Goal: Navigation & Orientation: Find specific page/section

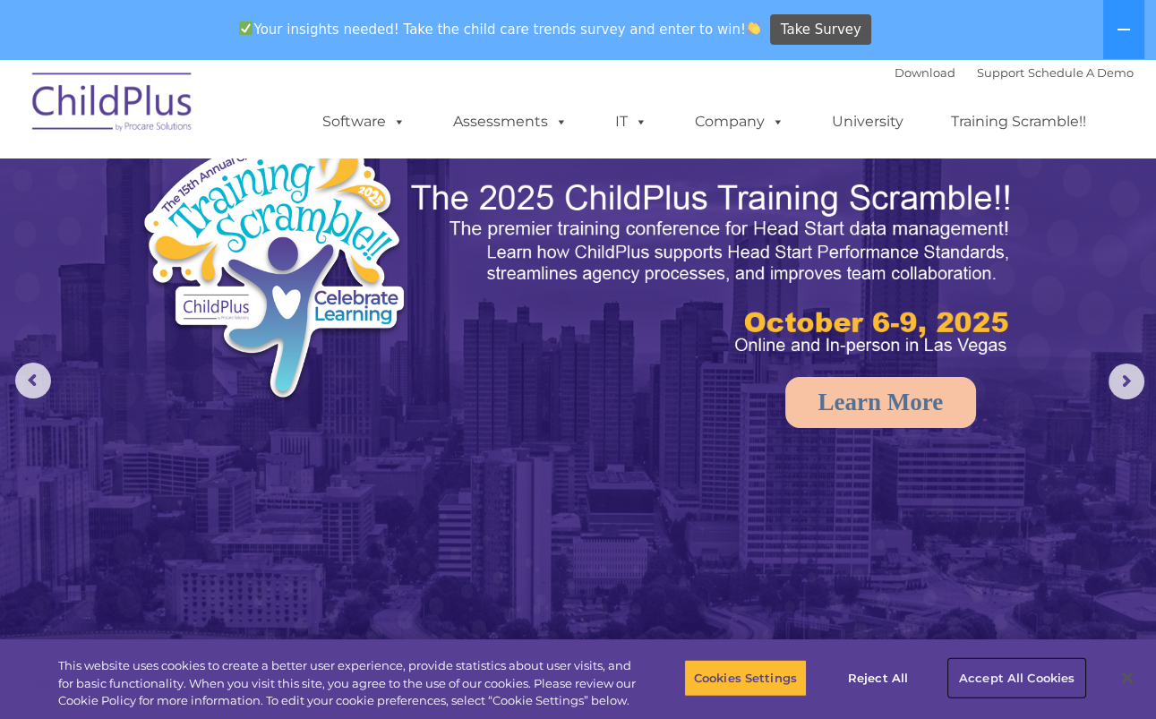
click at [1009, 673] on button "Accept All Cookies" at bounding box center [1016, 678] width 135 height 38
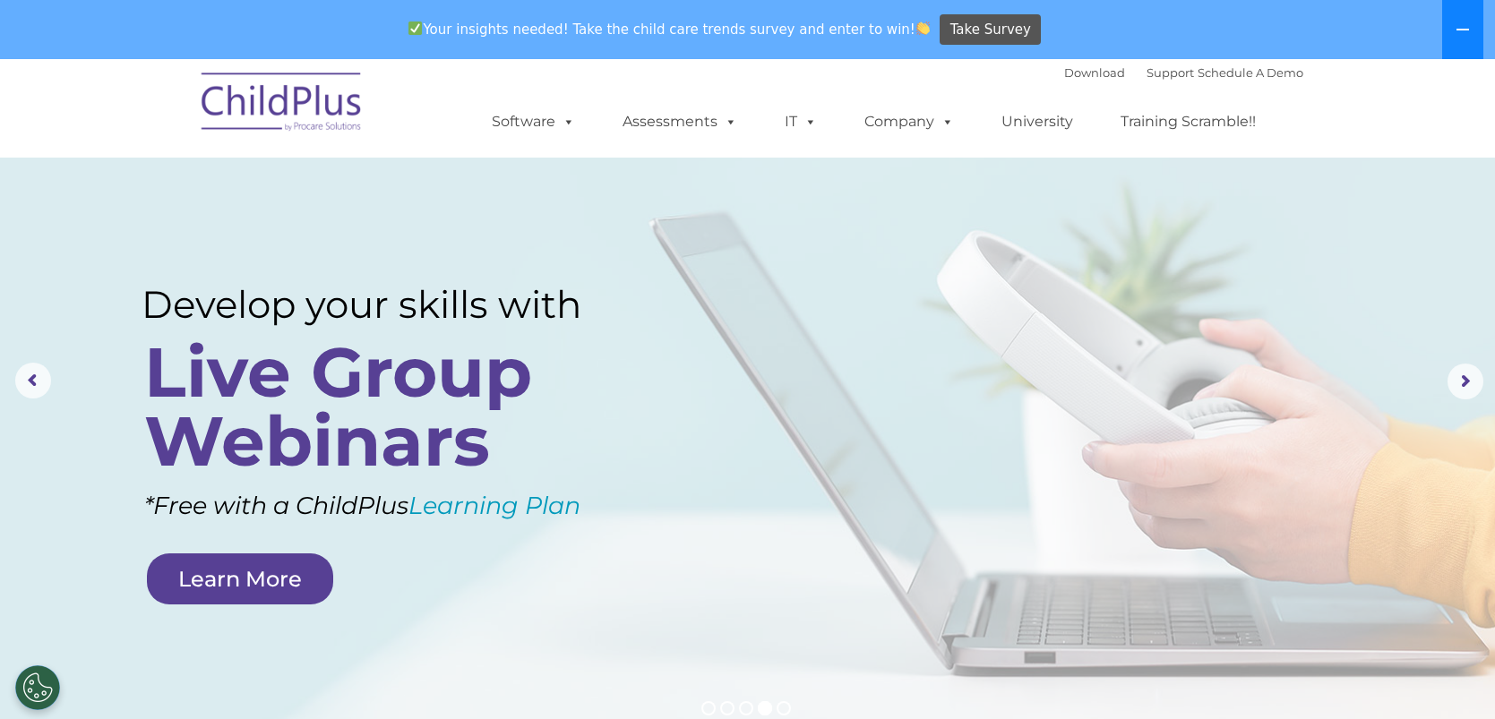
click at [1155, 29] on button at bounding box center [1462, 29] width 41 height 59
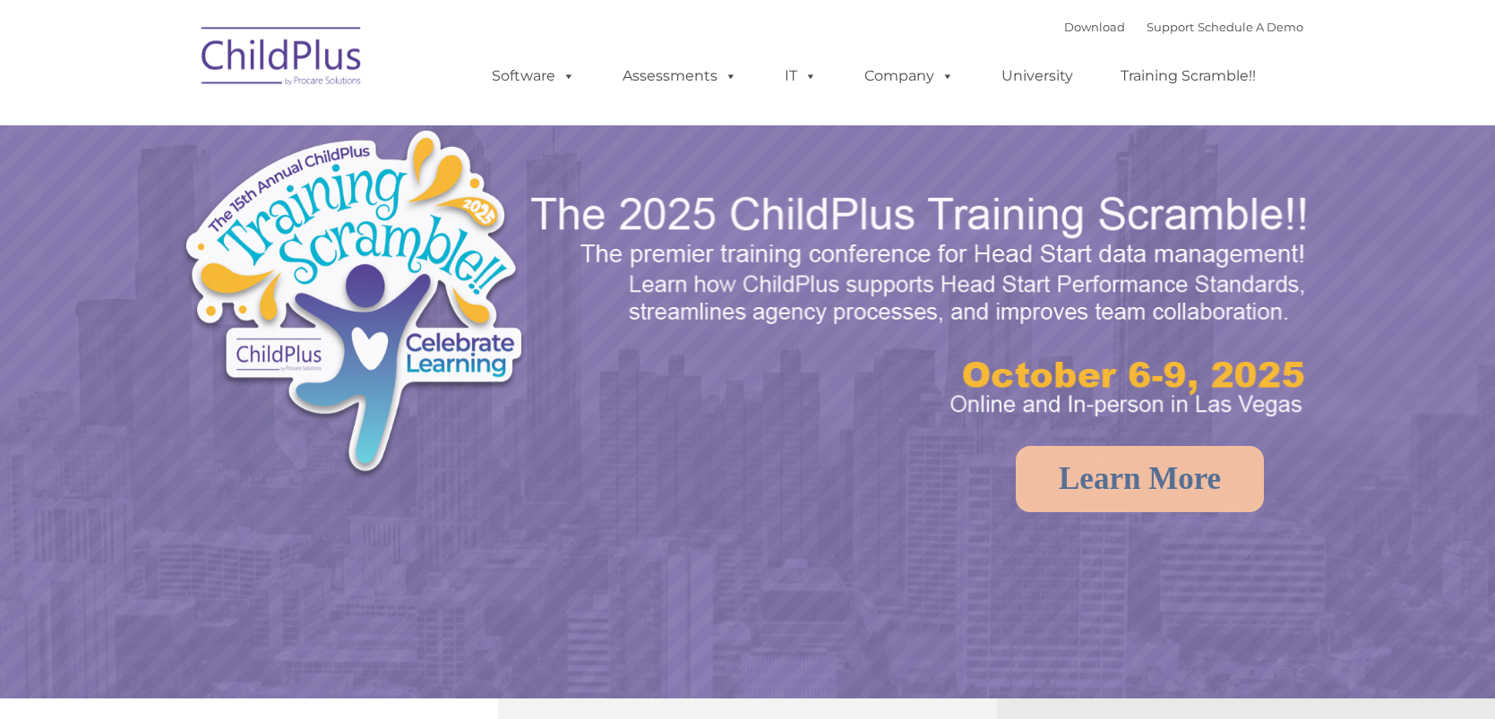
select select "MEDIUM"
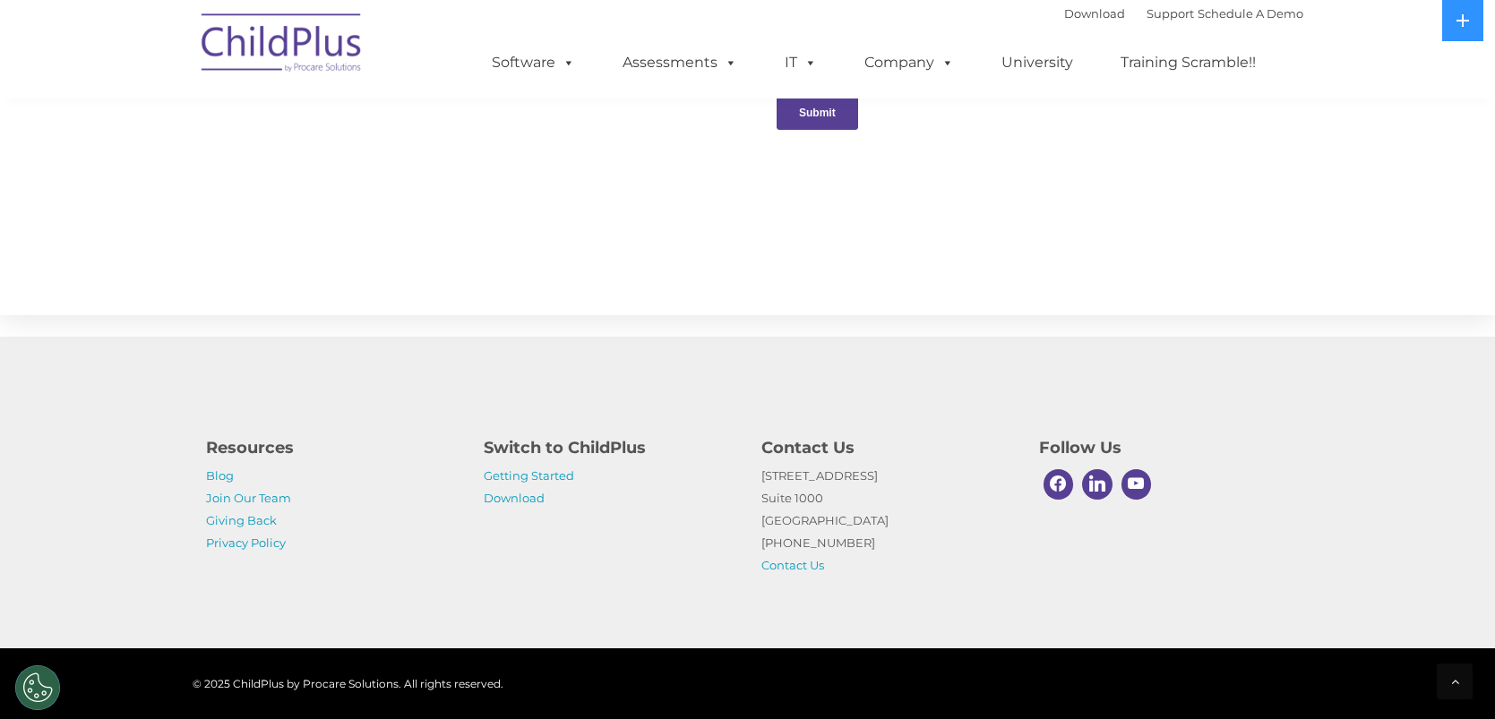
scroll to position [1910, 0]
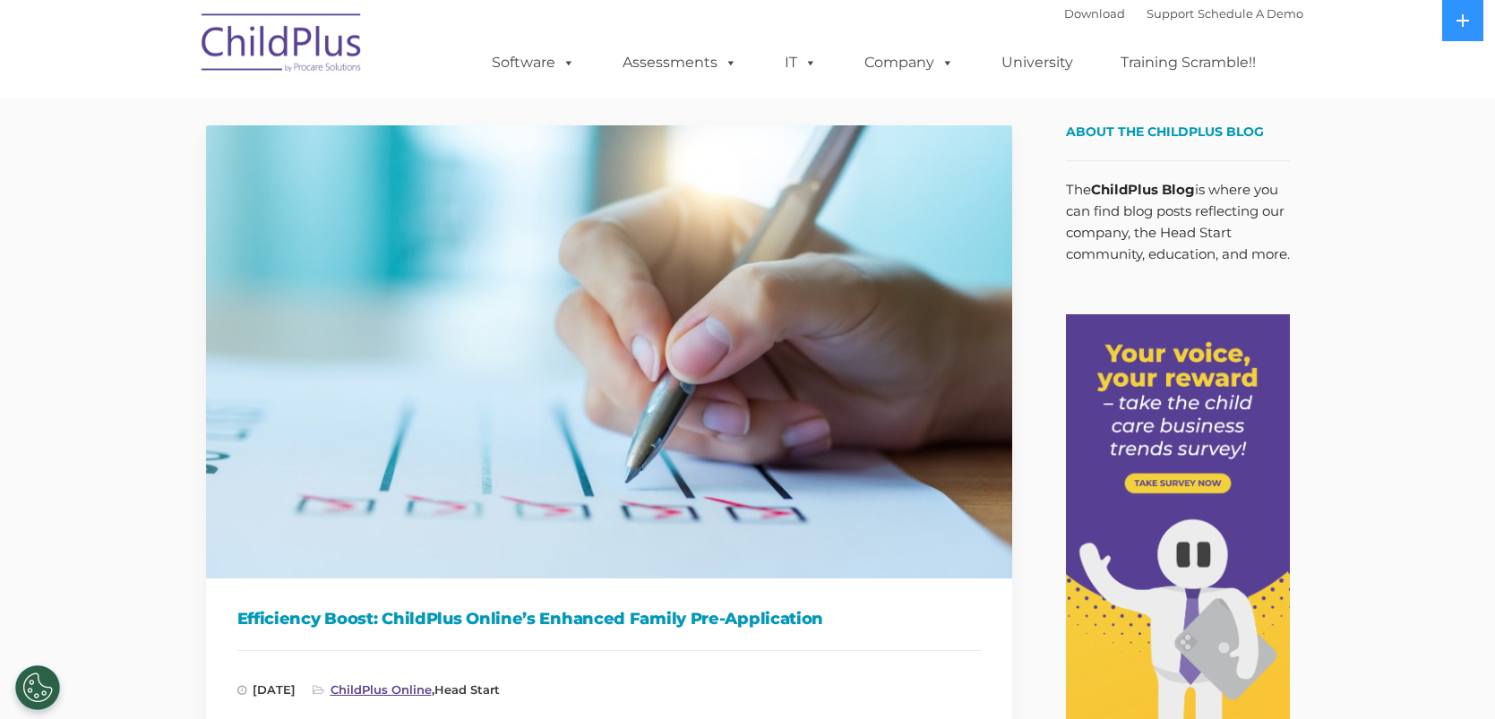
click at [432, 690] on link "ChildPlus Online" at bounding box center [381, 690] width 101 height 14
